Goal: Navigation & Orientation: Find specific page/section

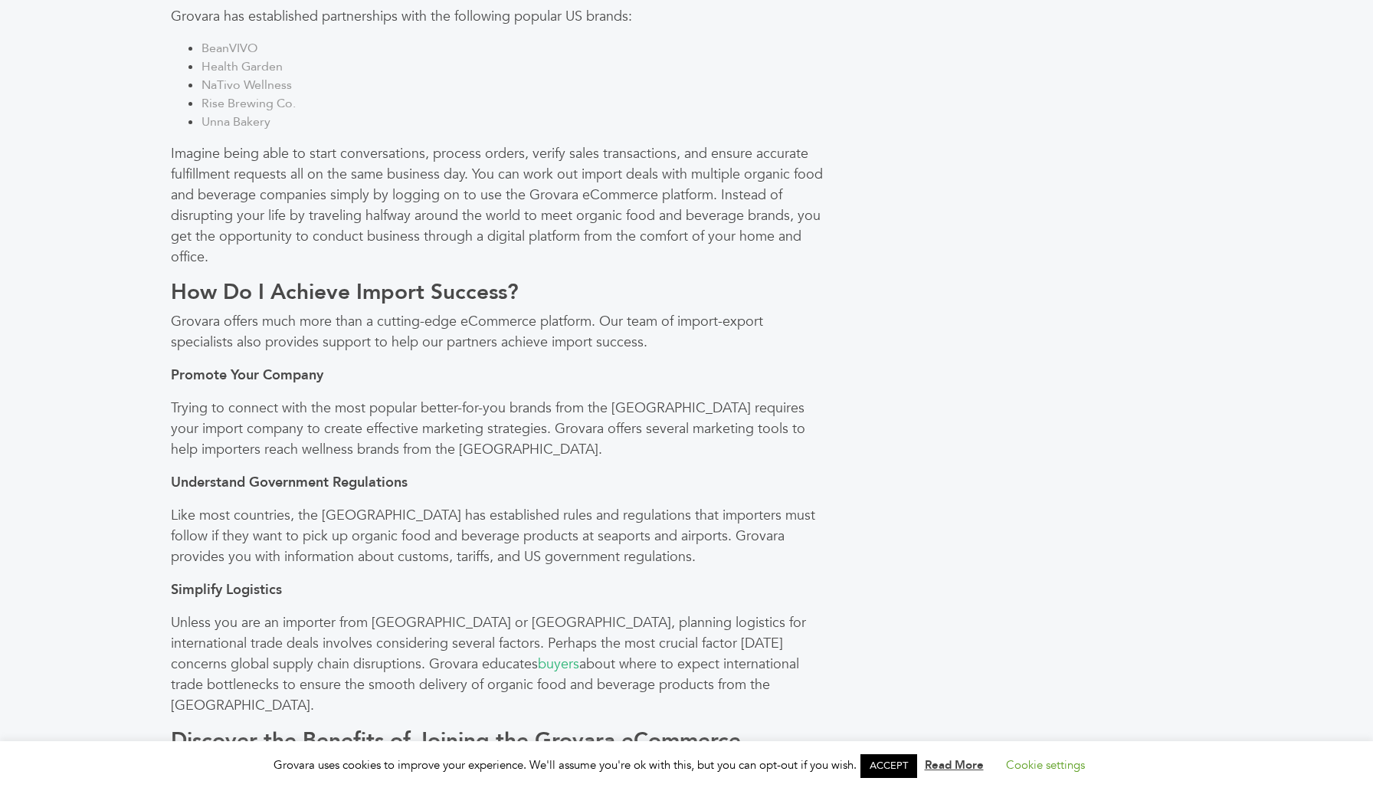
scroll to position [1052, 0]
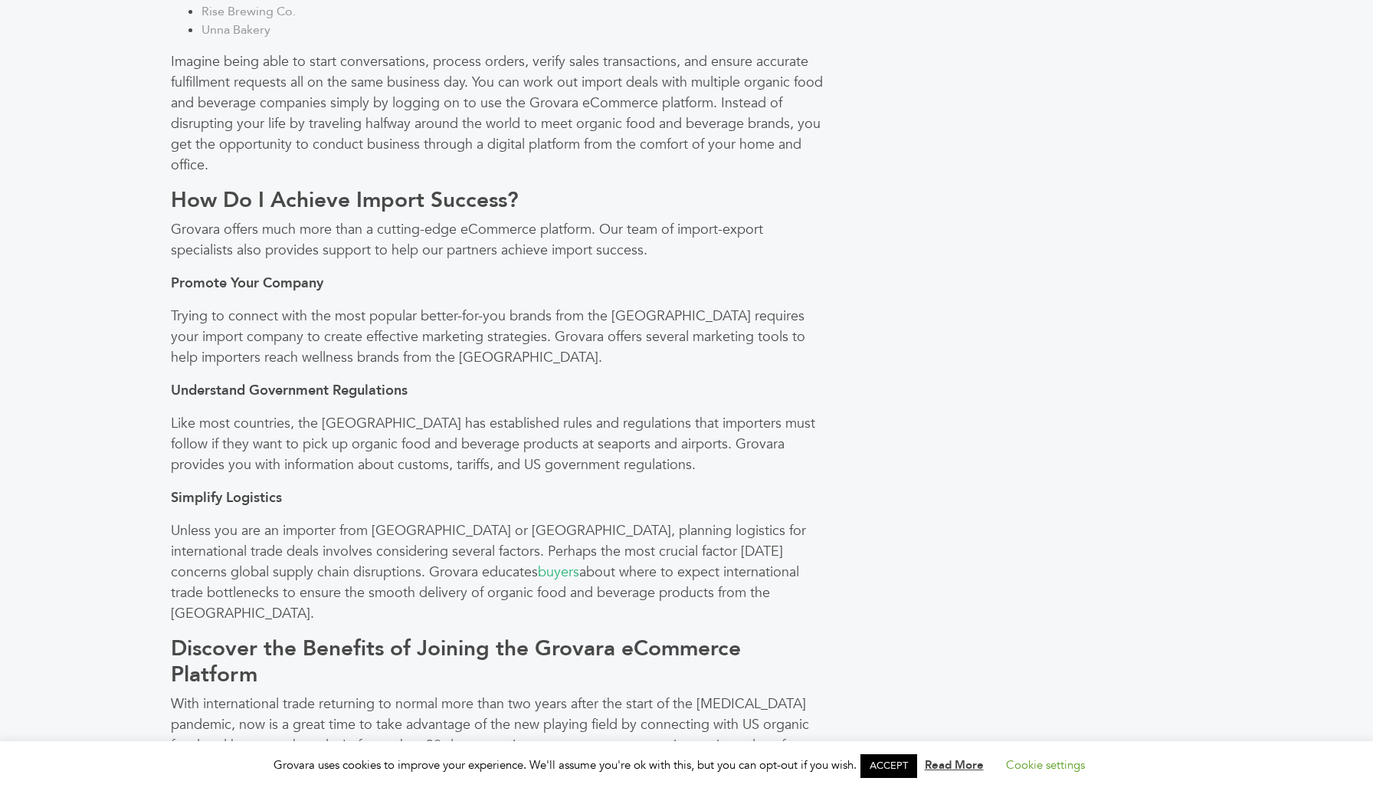
click at [880, 767] on link "ACCEPT" at bounding box center [888, 766] width 57 height 24
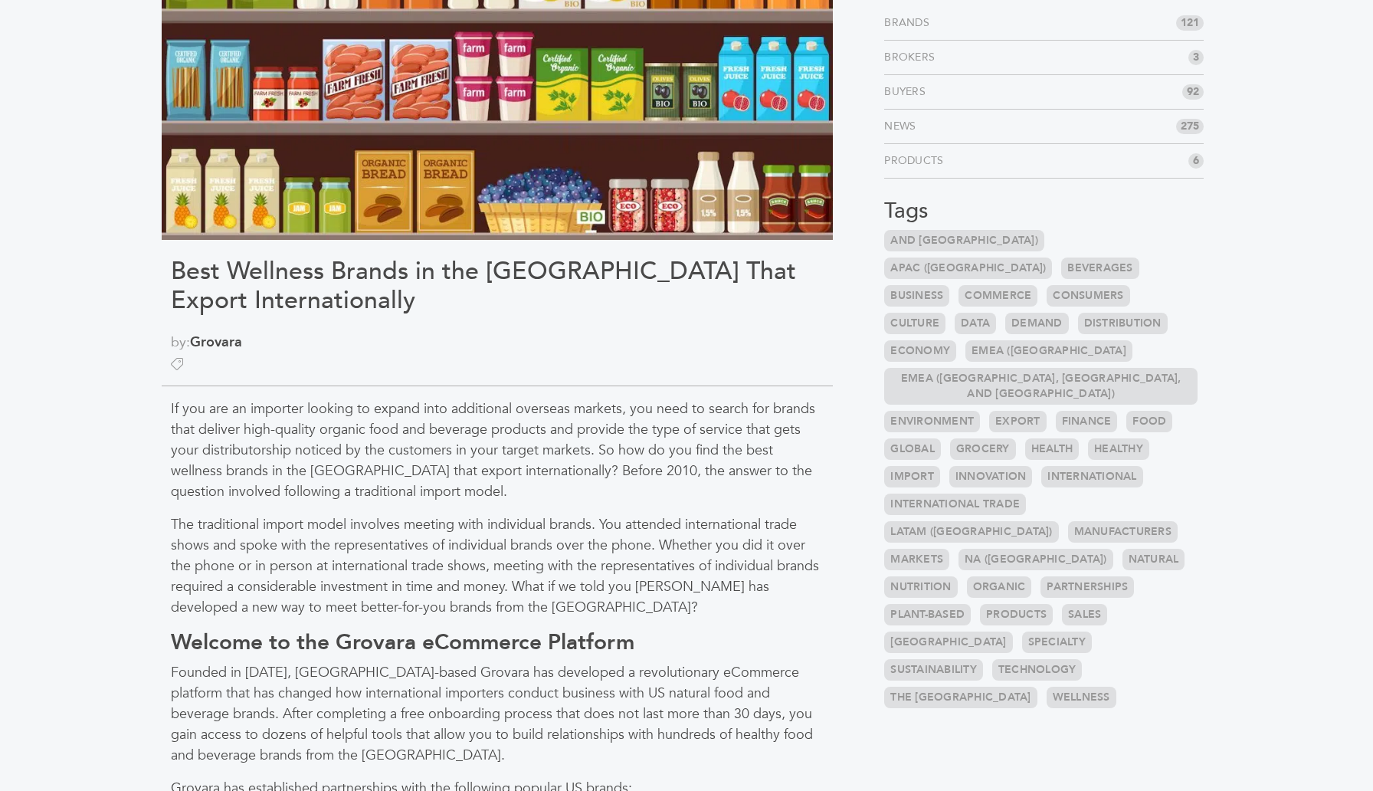
scroll to position [195, 0]
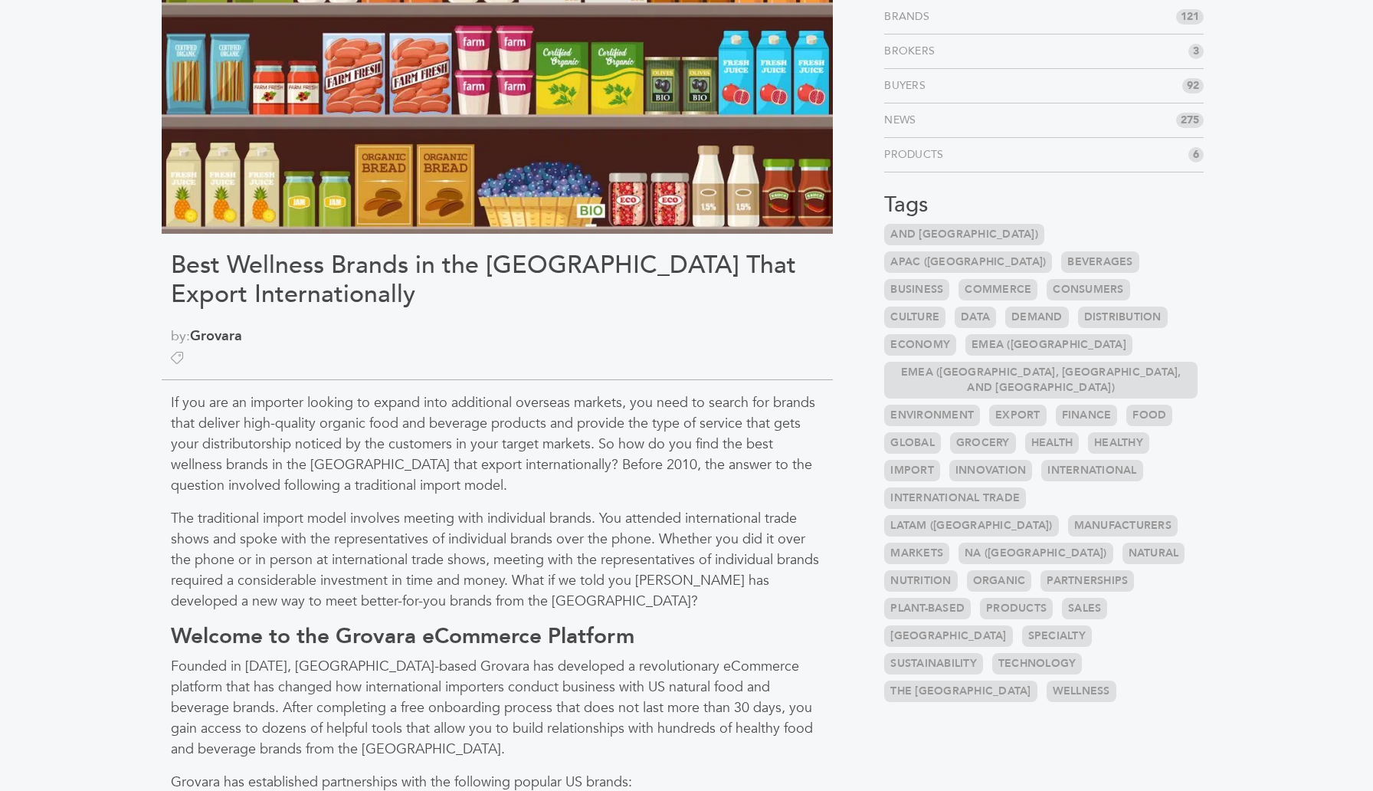
click at [1058, 515] on link "LATAM (Latin America)" at bounding box center [971, 525] width 174 height 21
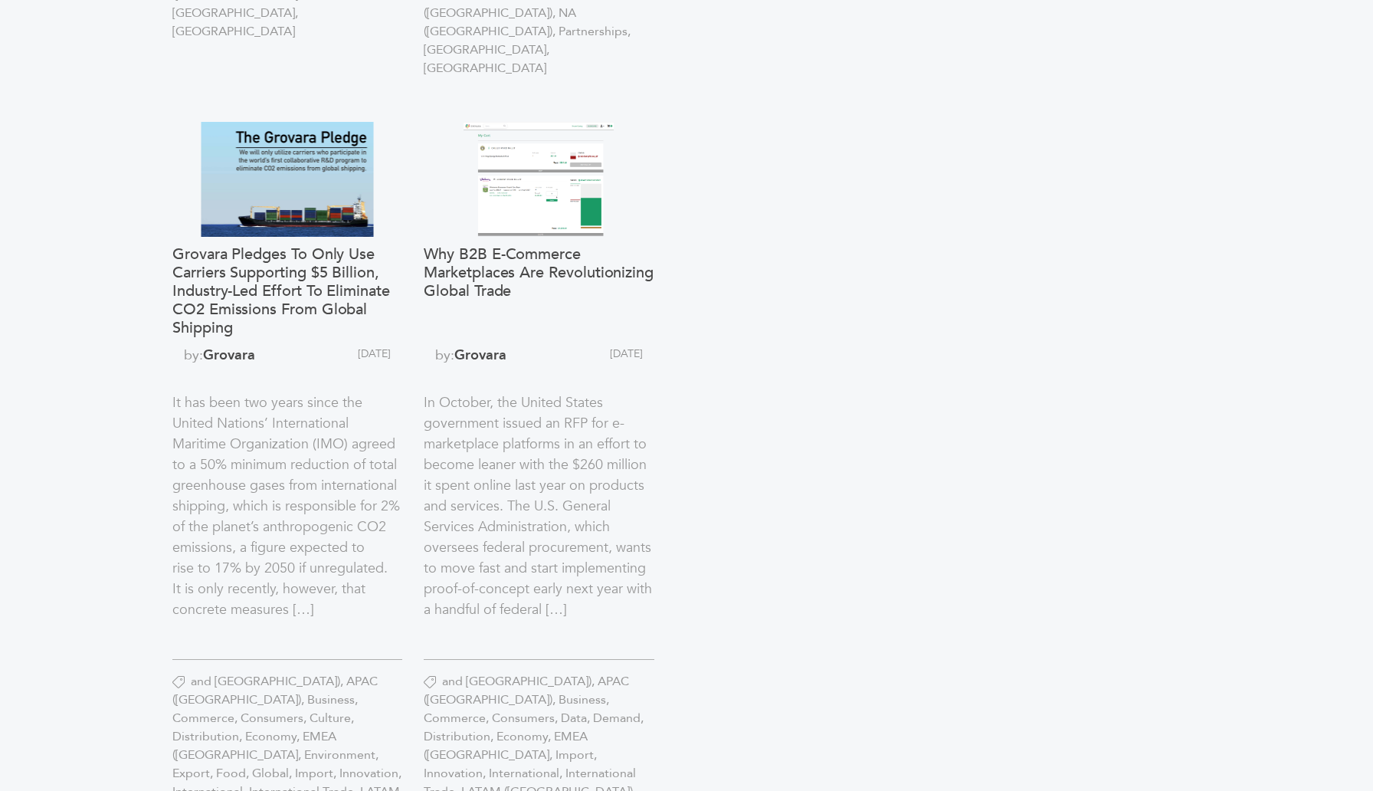
scroll to position [1592, 0]
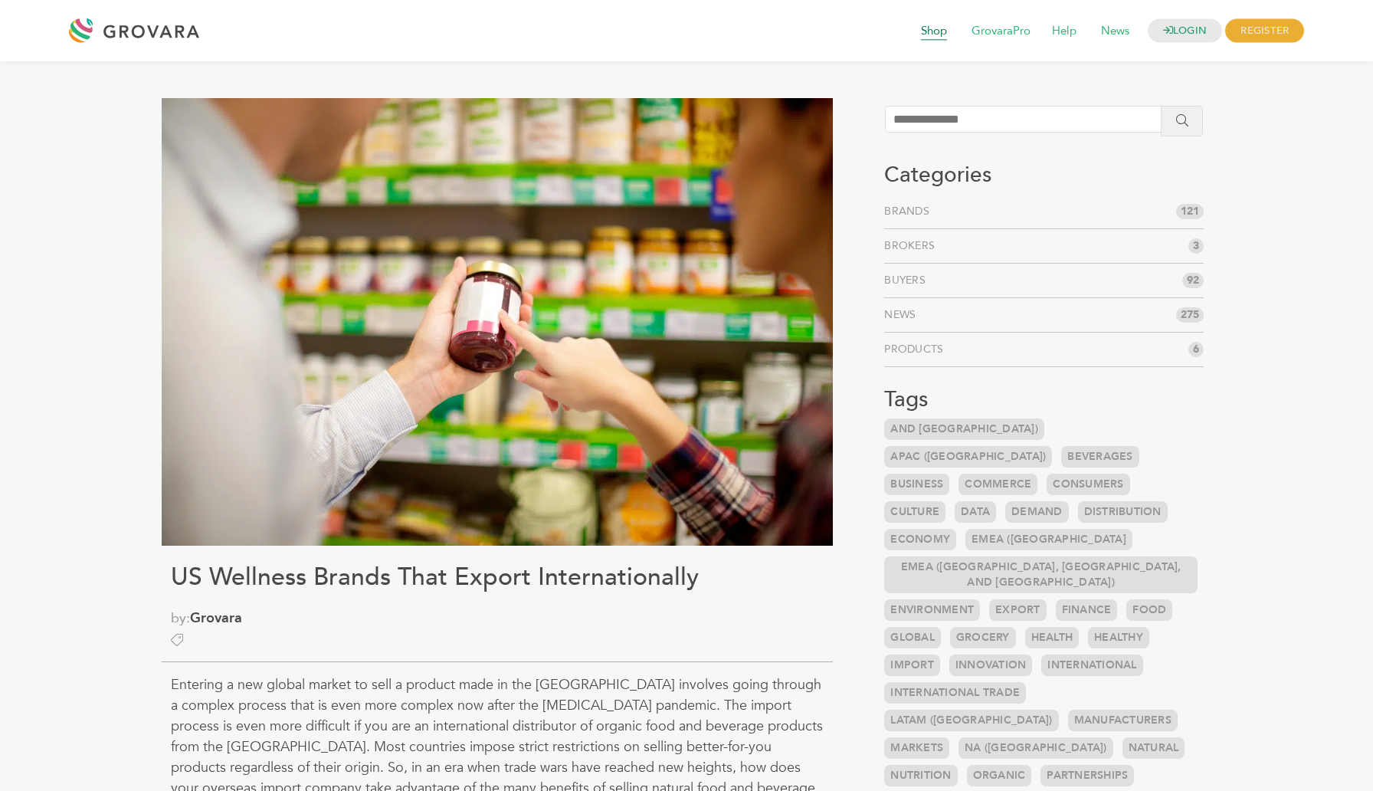
click at [930, 29] on span "Shop" at bounding box center [933, 31] width 47 height 29
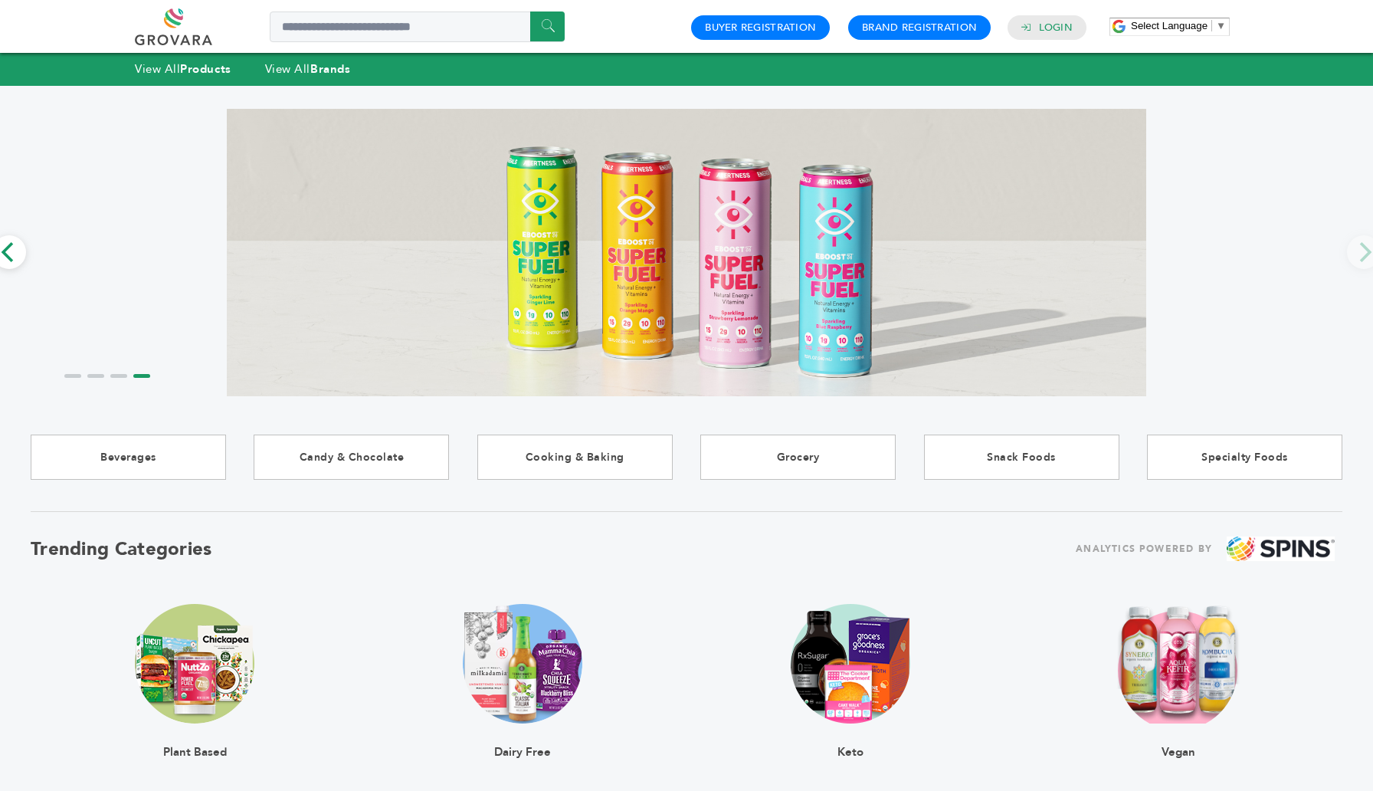
scroll to position [0, 8]
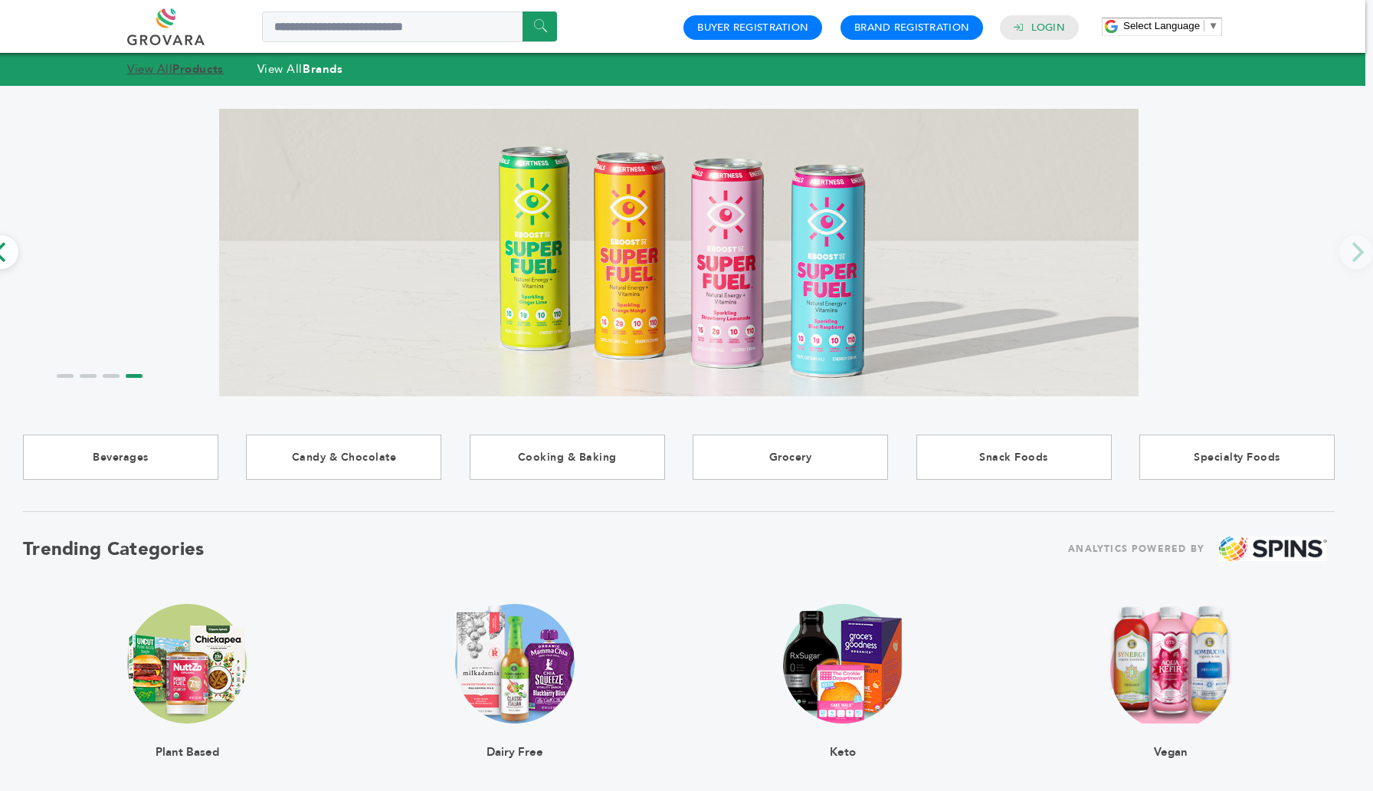
click at [183, 74] on strong "Products" at bounding box center [197, 68] width 51 height 15
